Goal: Register for event/course

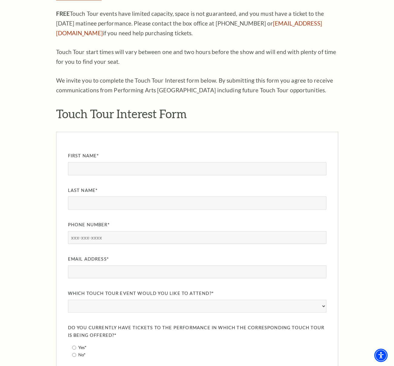
scroll to position [466, 0]
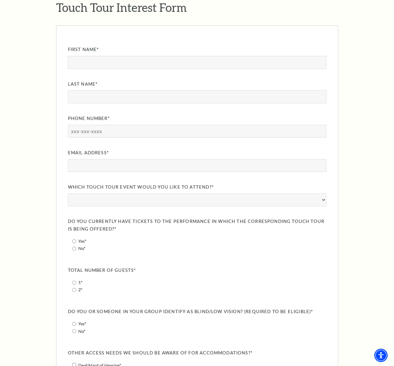
click at [258, 206] on div "First Name Last Name Phone Number" at bounding box center [197, 287] width 259 height 483
click at [260, 203] on select "Life of Pi: [DATE] A Beautiful Noise: The [PERSON_NAME] Musical: [DATE] & [PERS…" at bounding box center [197, 199] width 259 height 13
select select "Life of Pi: [DATE]"
click at [68, 193] on select "Life of Pi: [DATE] A Beautiful Noise: The [PERSON_NAME] Musical: [DATE] & [PERS…" at bounding box center [197, 199] width 259 height 13
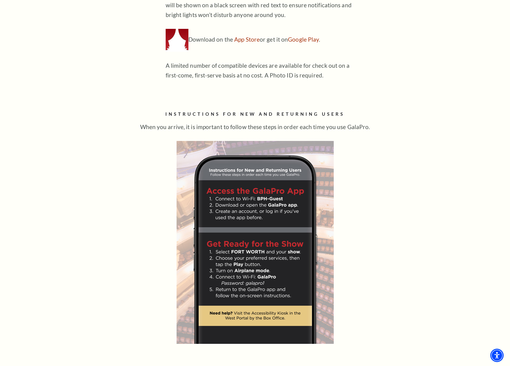
scroll to position [359, 0]
